Goal: Browse casually: Explore the website without a specific task or goal

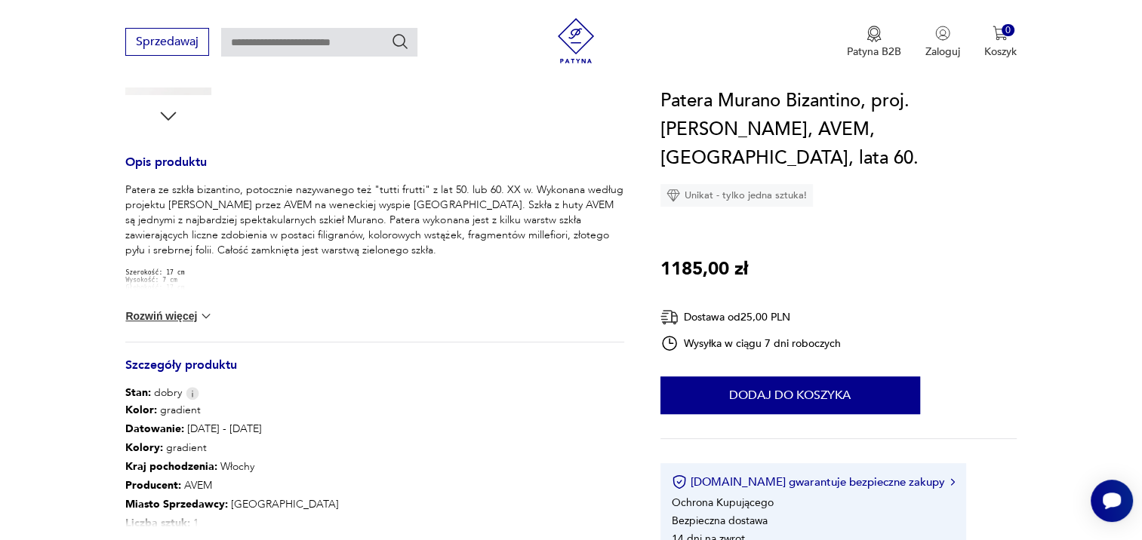
scroll to position [528, 0]
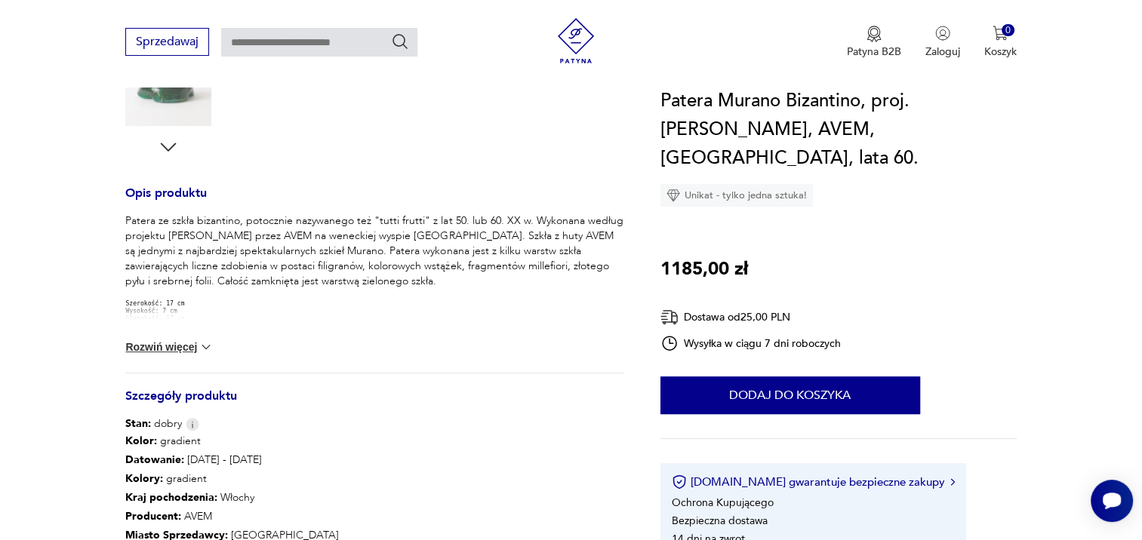
click at [209, 346] on img at bounding box center [205, 347] width 15 height 15
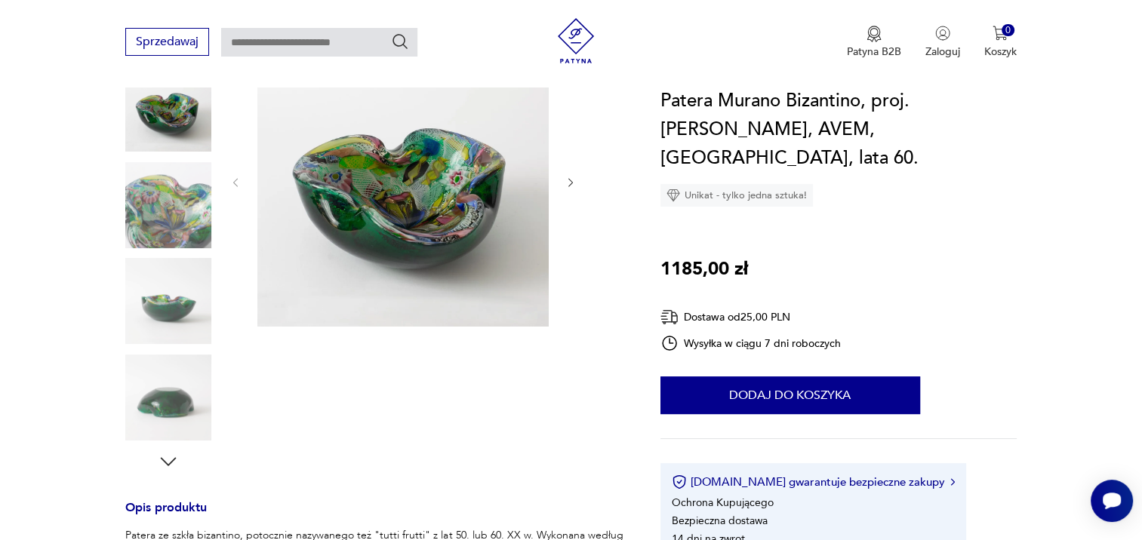
scroll to position [151, 0]
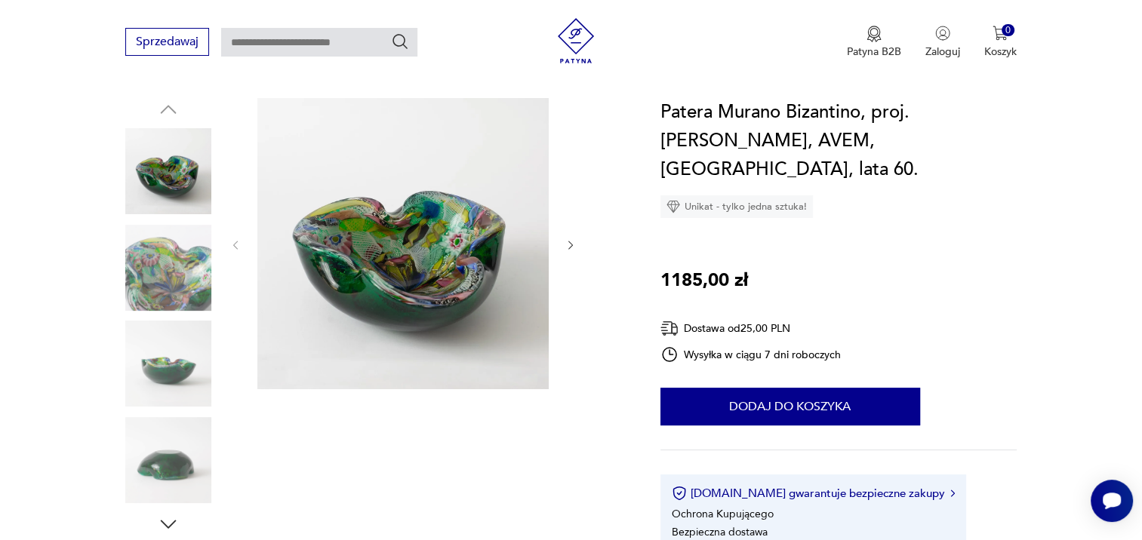
click at [570, 244] on icon "button" at bounding box center [570, 245] width 13 height 13
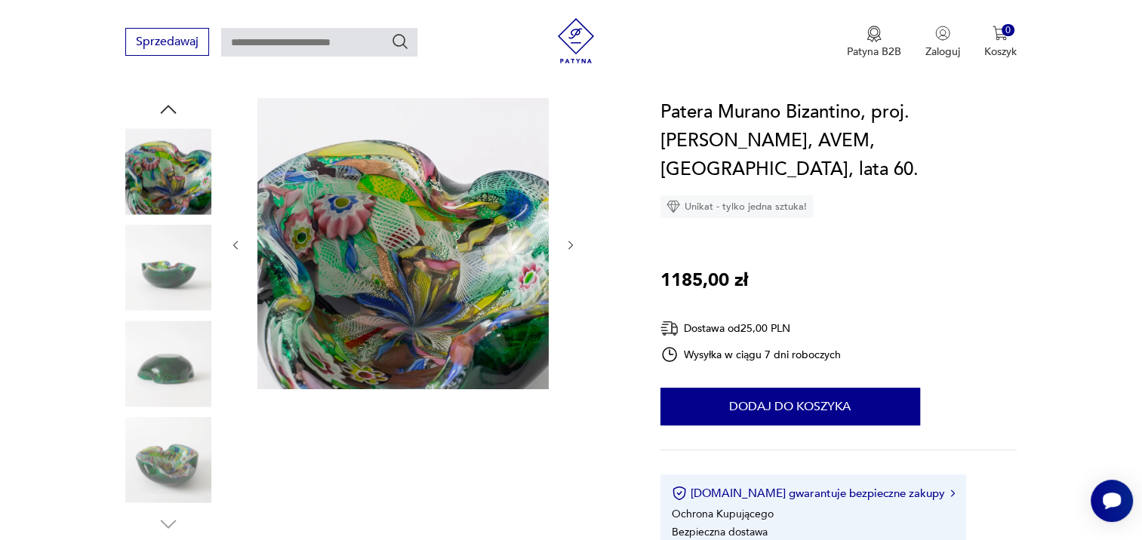
click at [570, 244] on icon "button" at bounding box center [570, 245] width 13 height 13
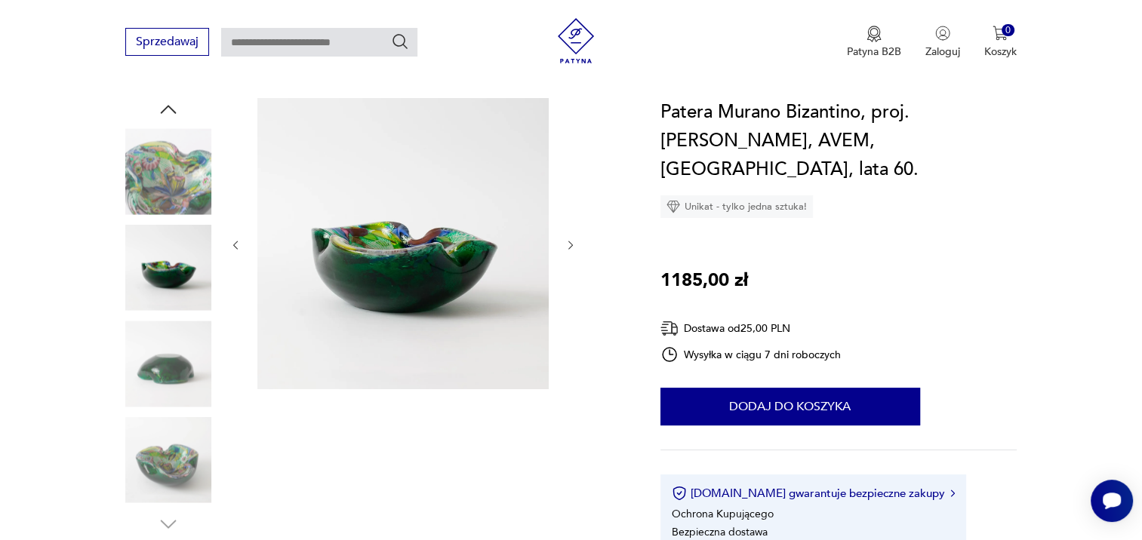
click at [570, 244] on icon "button" at bounding box center [570, 245] width 13 height 13
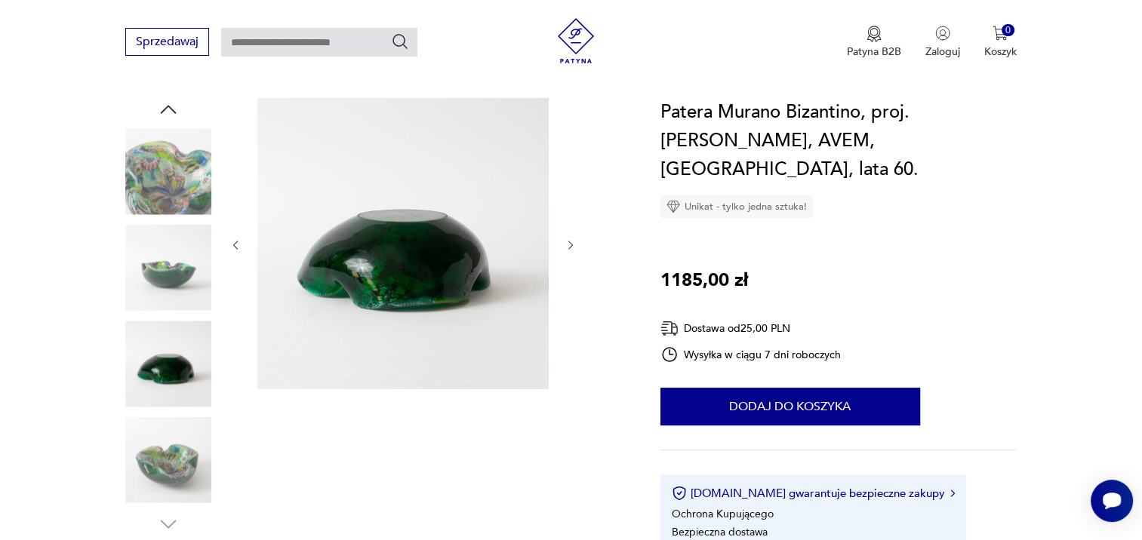
click at [570, 244] on icon "button" at bounding box center [570, 245] width 13 height 13
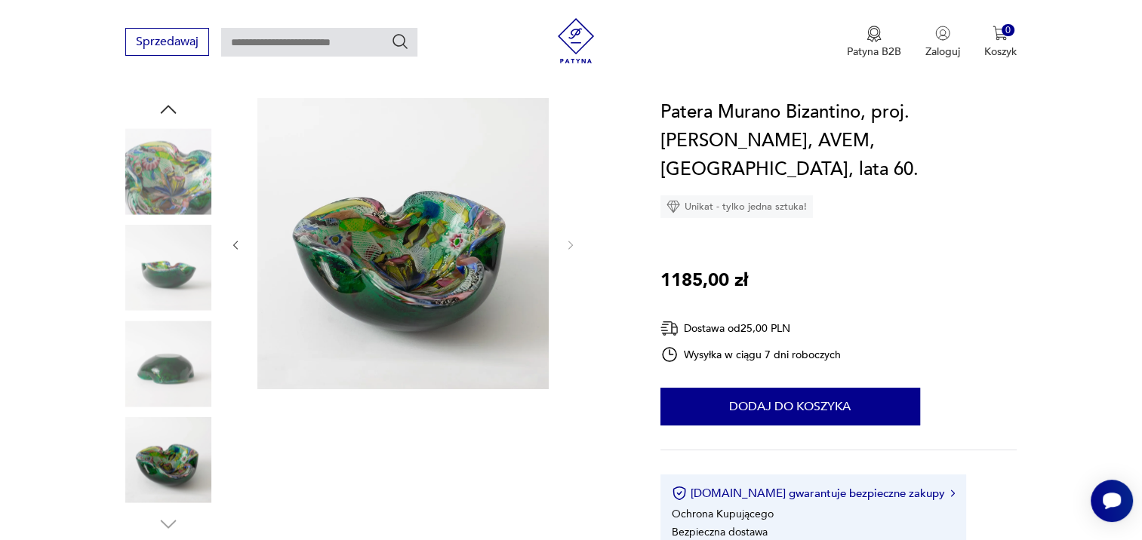
click at [239, 244] on icon "button" at bounding box center [235, 245] width 13 height 13
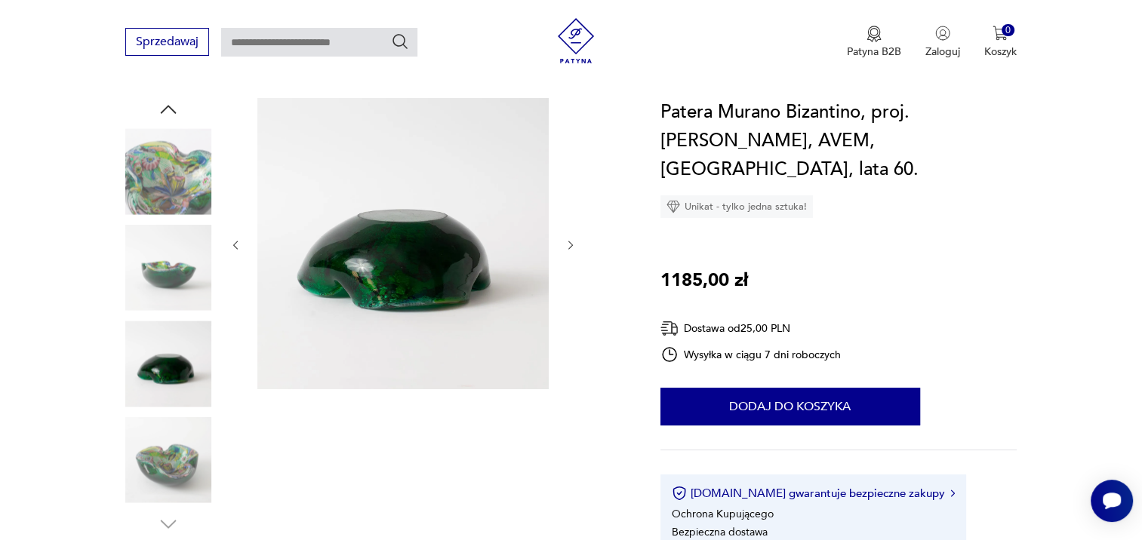
click at [239, 244] on icon "button" at bounding box center [235, 245] width 13 height 13
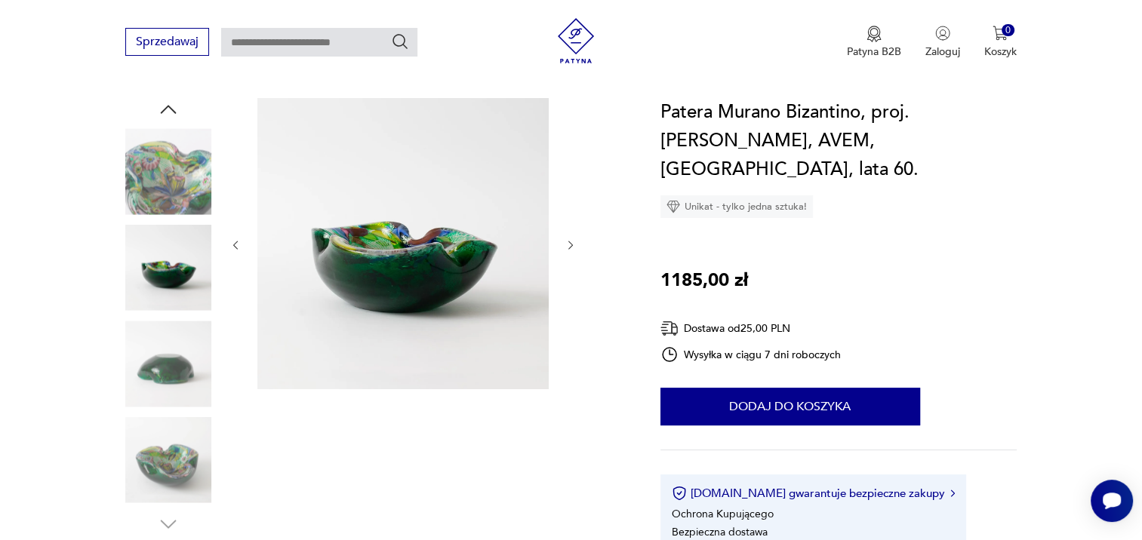
click at [571, 242] on icon "button" at bounding box center [570, 245] width 13 height 13
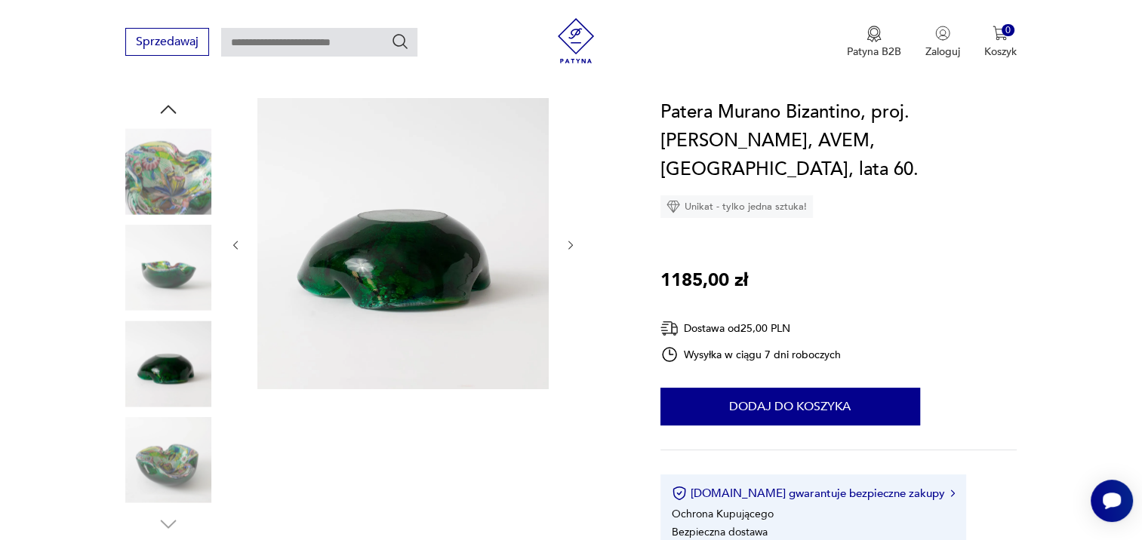
click at [571, 242] on icon "button" at bounding box center [570, 245] width 13 height 13
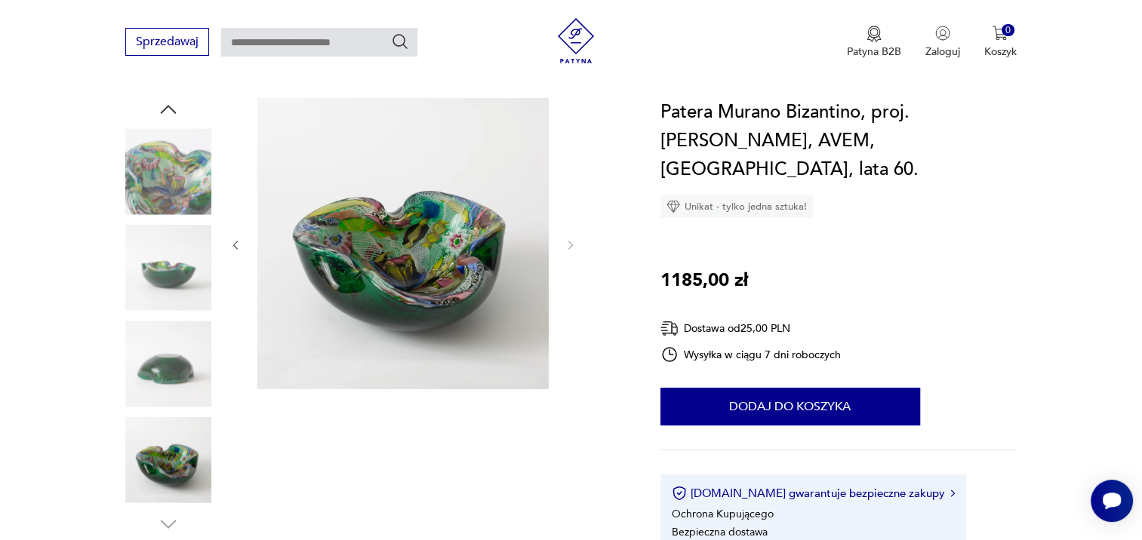
click at [195, 284] on img at bounding box center [168, 268] width 86 height 86
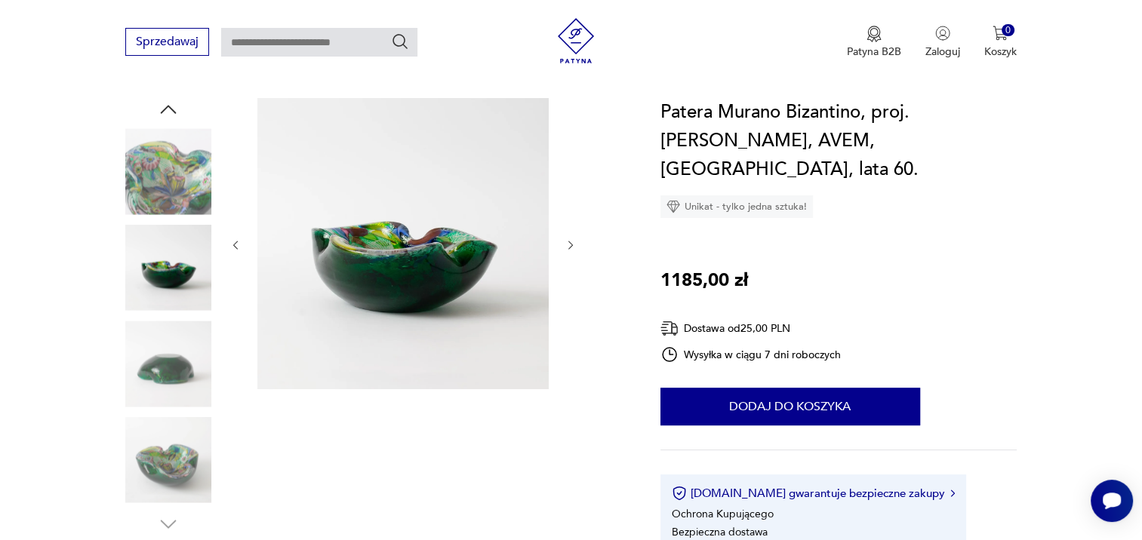
click at [183, 197] on img at bounding box center [168, 171] width 86 height 86
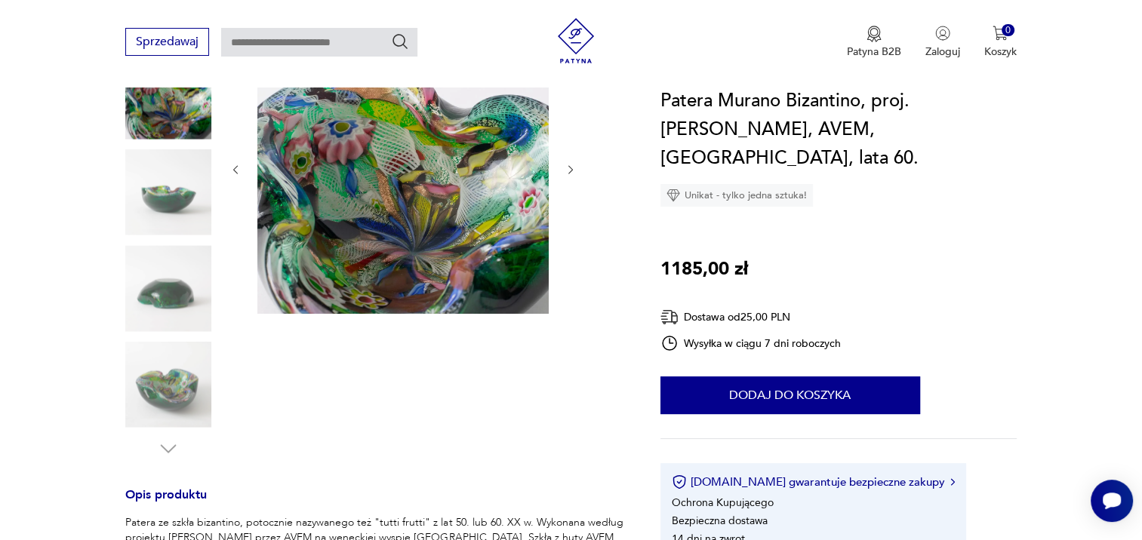
scroll to position [226, 0]
click at [184, 297] on img at bounding box center [168, 288] width 86 height 86
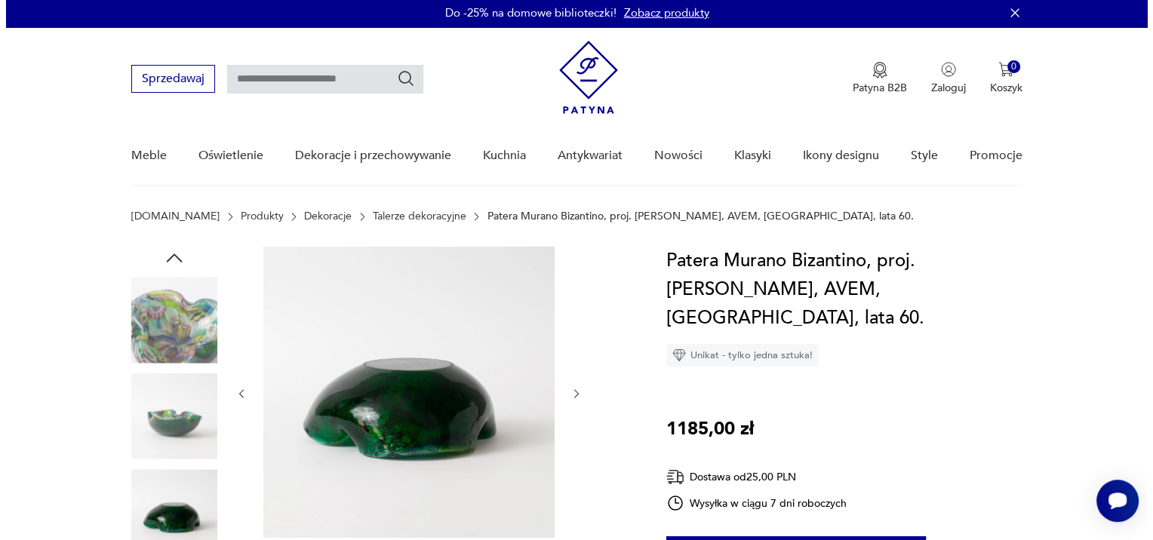
scroll to position [0, 0]
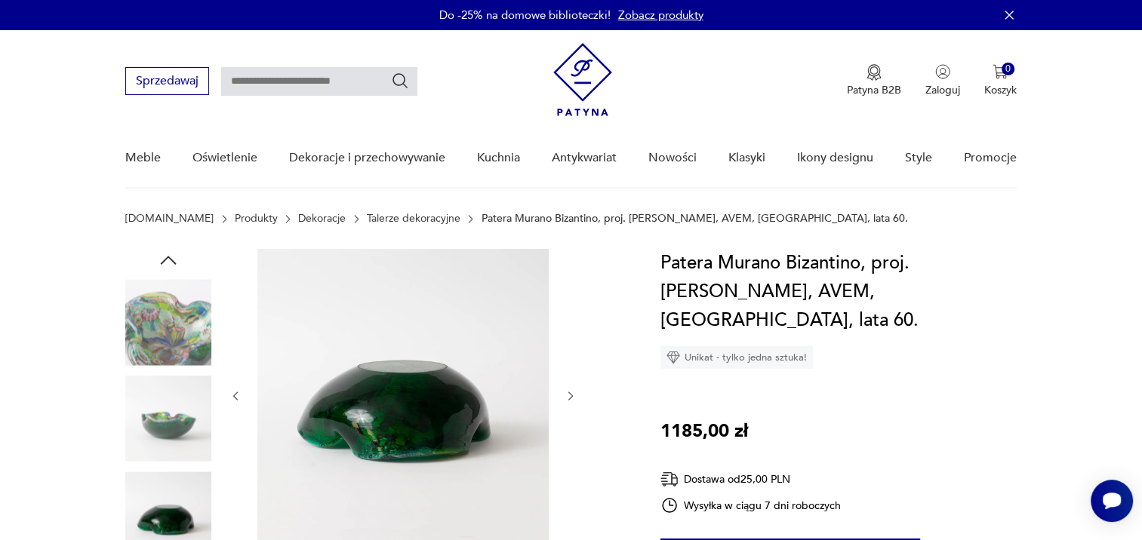
click at [381, 381] on img at bounding box center [402, 394] width 291 height 291
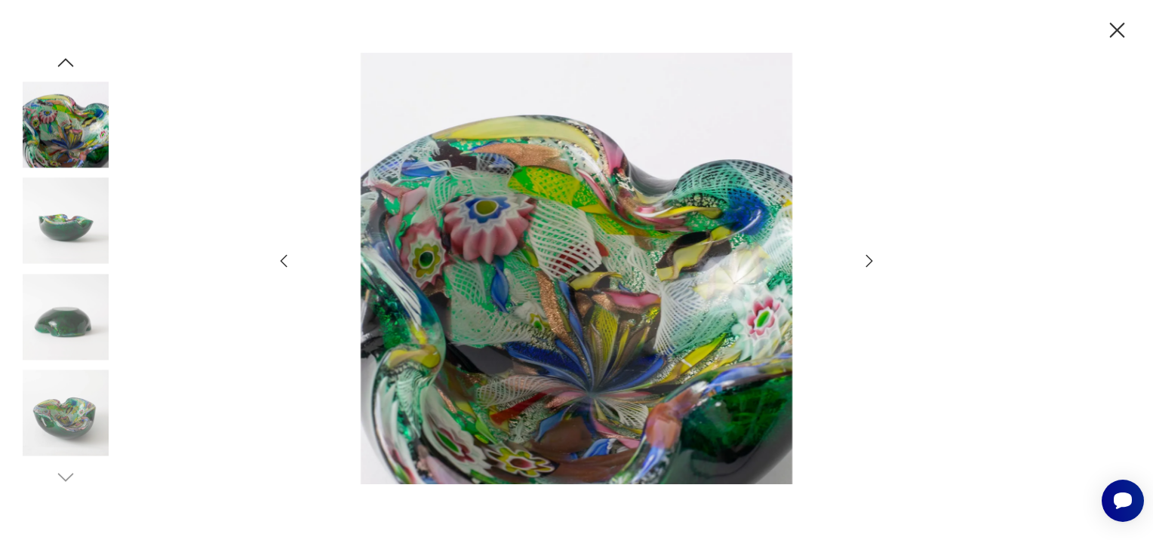
click at [865, 257] on icon "button" at bounding box center [869, 261] width 18 height 18
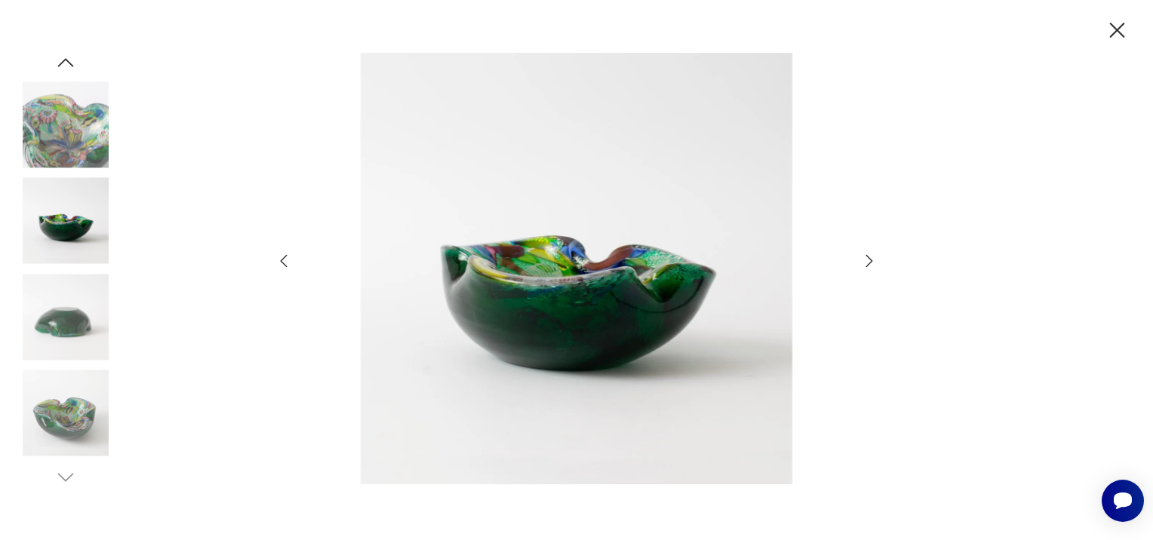
click at [865, 257] on icon "button" at bounding box center [869, 261] width 18 height 18
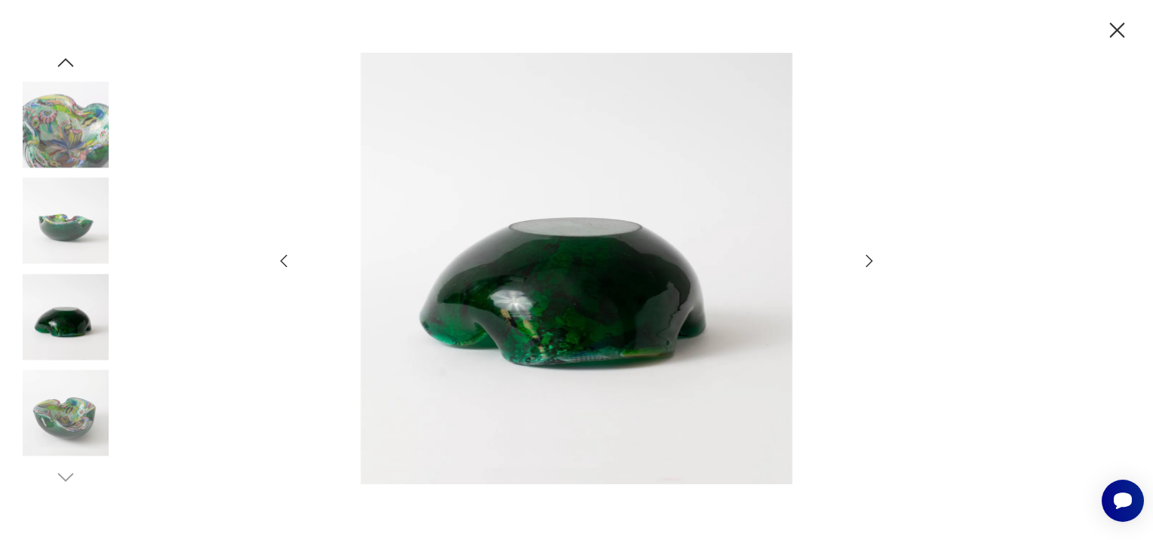
click at [865, 257] on icon "button" at bounding box center [869, 261] width 18 height 18
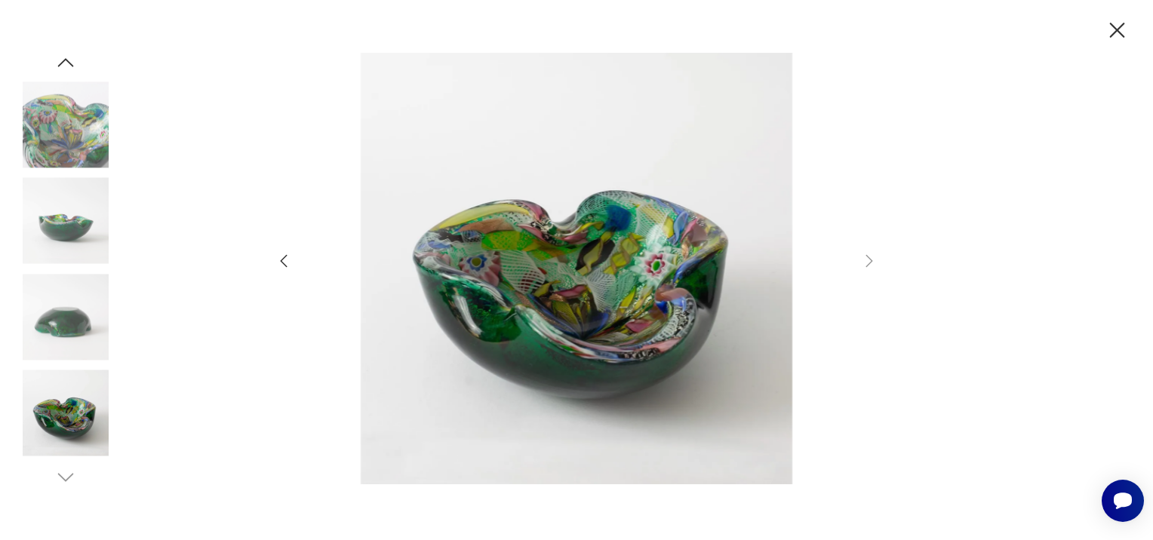
click at [66, 144] on img at bounding box center [66, 124] width 86 height 86
